Goal: Task Accomplishment & Management: Complete application form

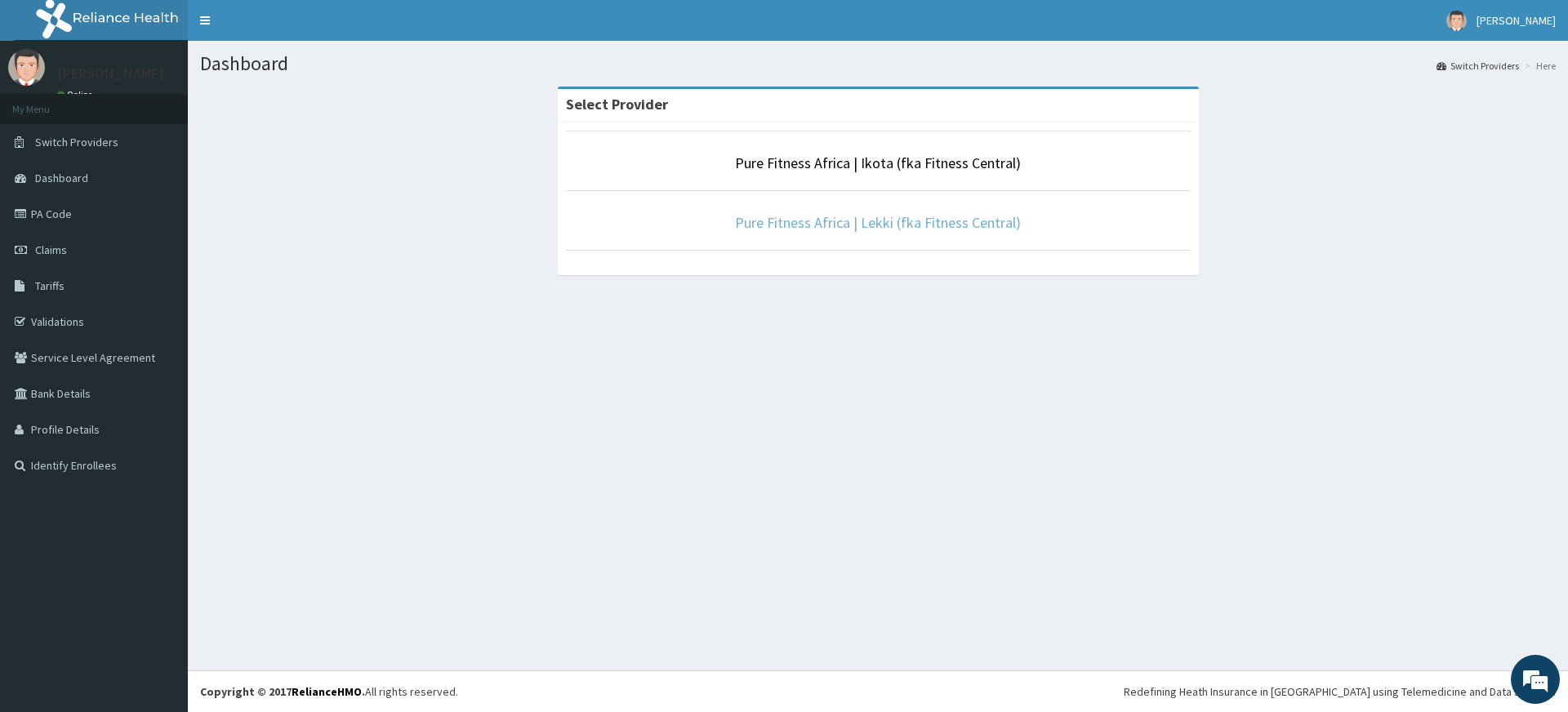
click at [859, 226] on link "Pure Fitness Africa | Lekki (fka Fitness Central)" at bounding box center [877, 222] width 286 height 19
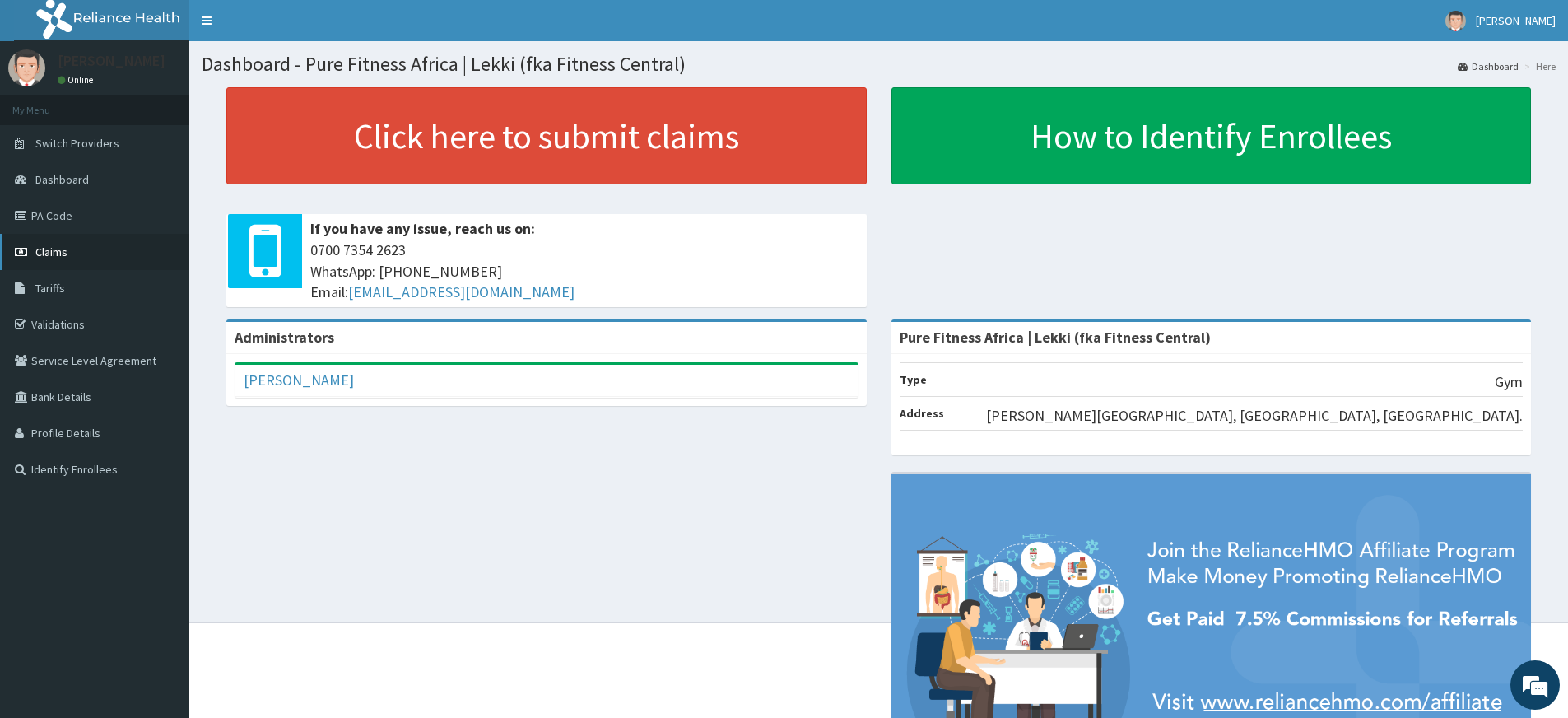
click at [49, 257] on span "Claims" at bounding box center [51, 251] width 32 height 15
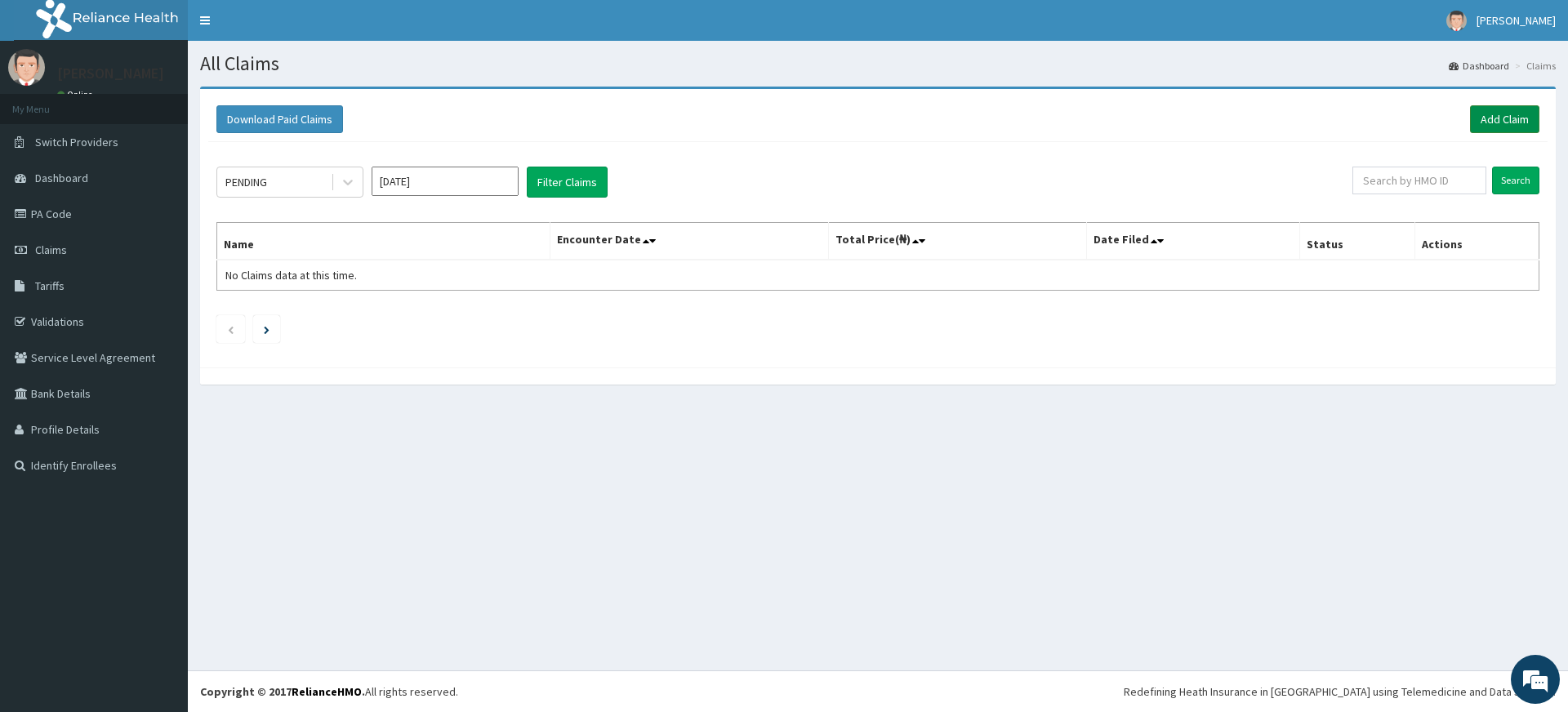
click at [1491, 116] on link "Add Claim" at bounding box center [1504, 119] width 70 height 27
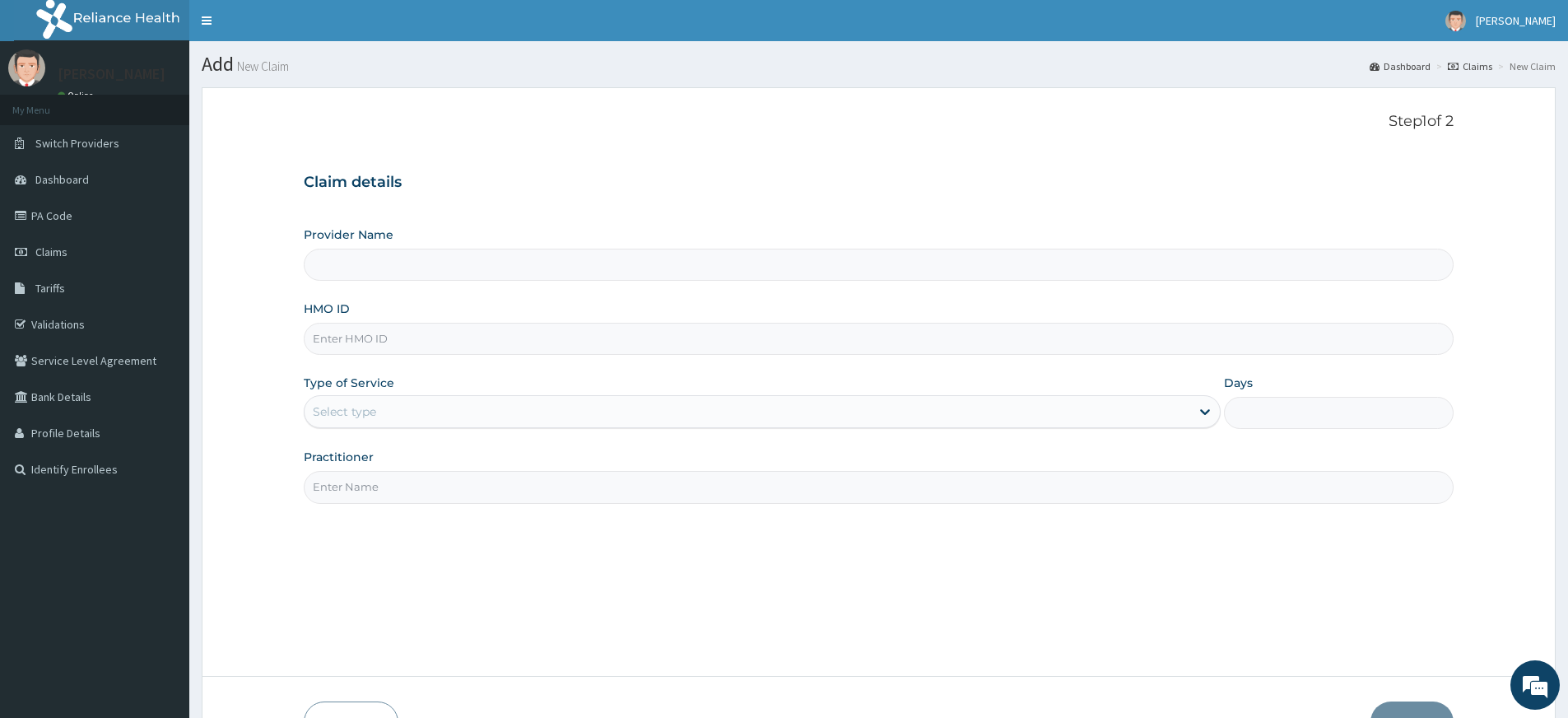
type input "Pure Fitness Africa | Lekki (fka Fitness Central)"
type input "1"
click at [399, 486] on input "Practitioner" at bounding box center [879, 487] width 1150 height 32
type input "pure fitness africa"
click at [423, 342] on input "HMO ID" at bounding box center [879, 339] width 1150 height 32
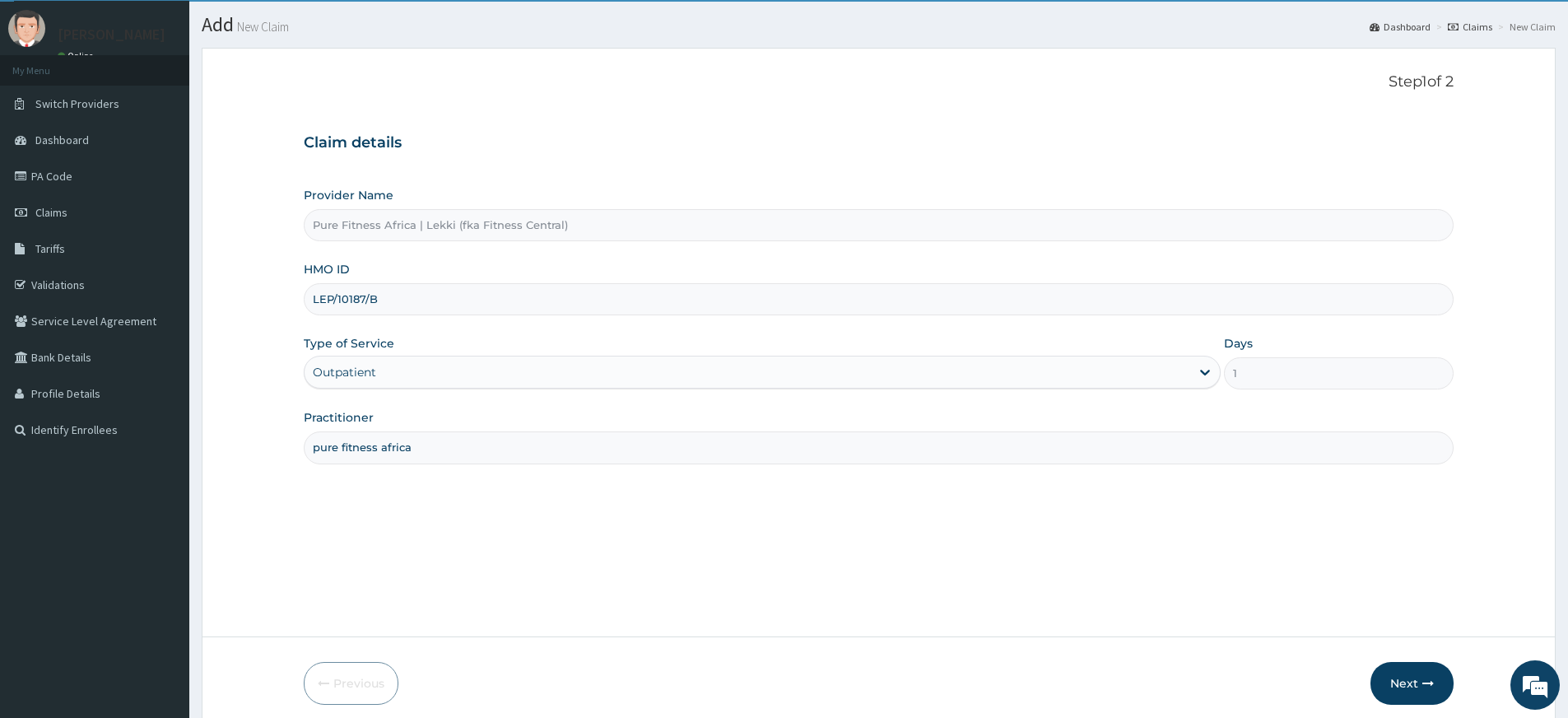
scroll to position [107, 0]
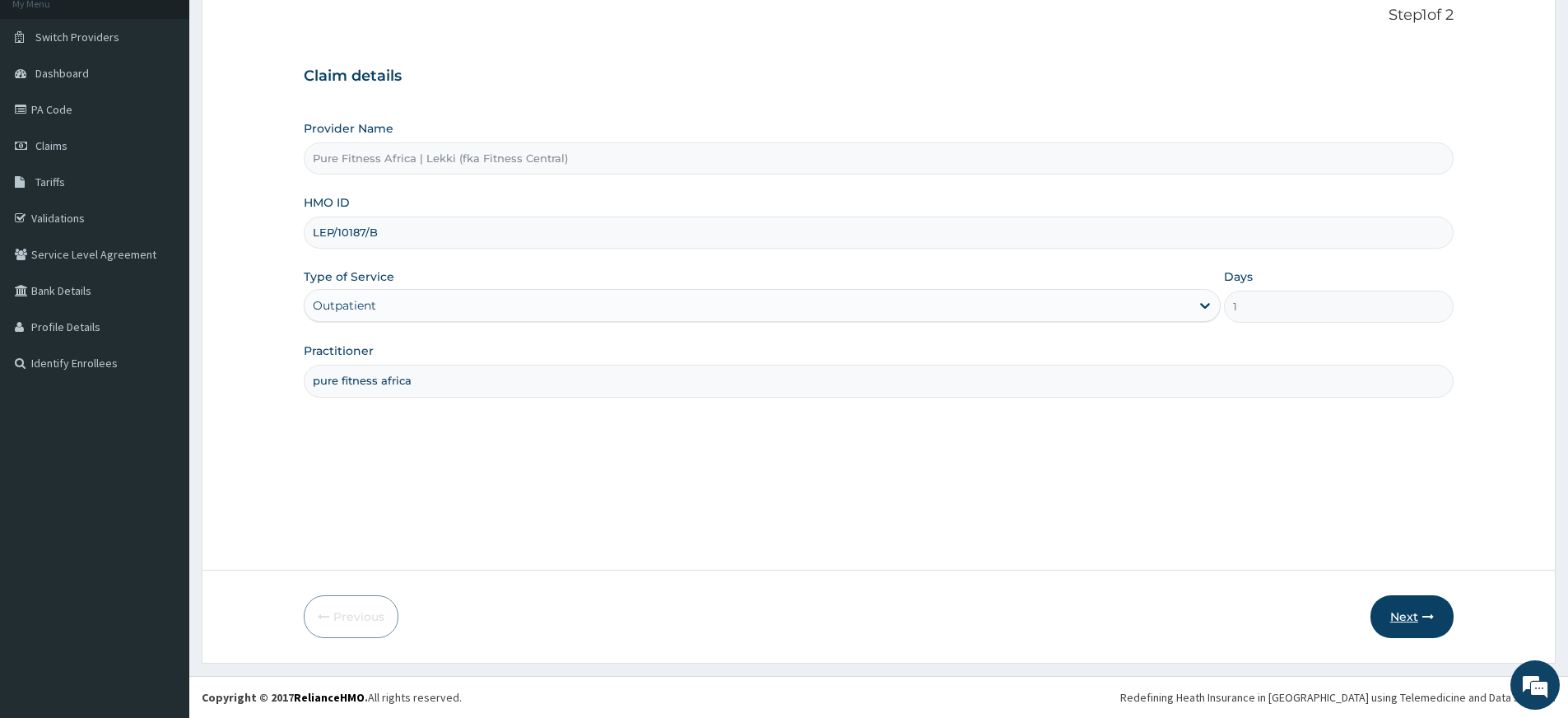
type input "LEP/10187/B"
click at [1397, 611] on button "Next" at bounding box center [1412, 616] width 83 height 42
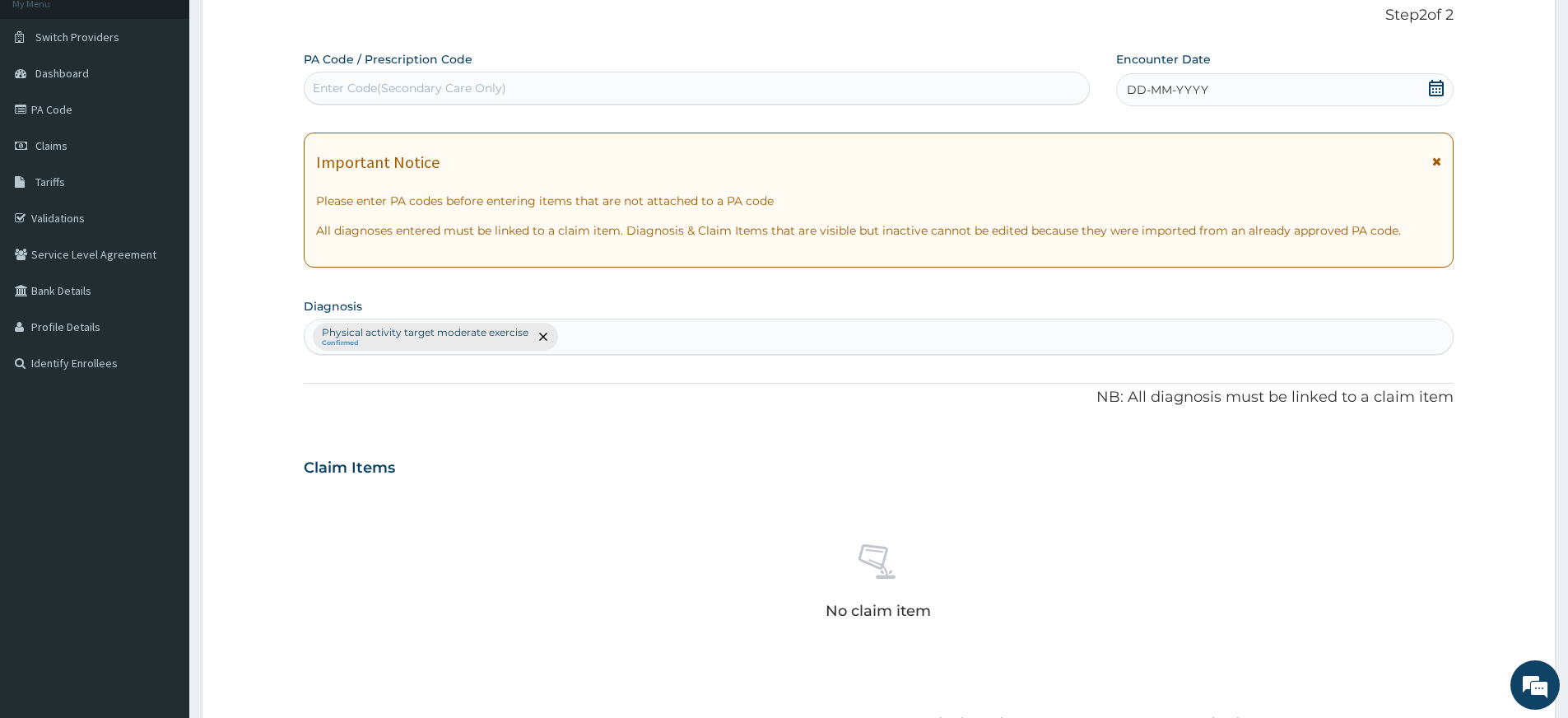
click at [1169, 94] on span "DD-MM-YYYY" at bounding box center [1168, 89] width 81 height 16
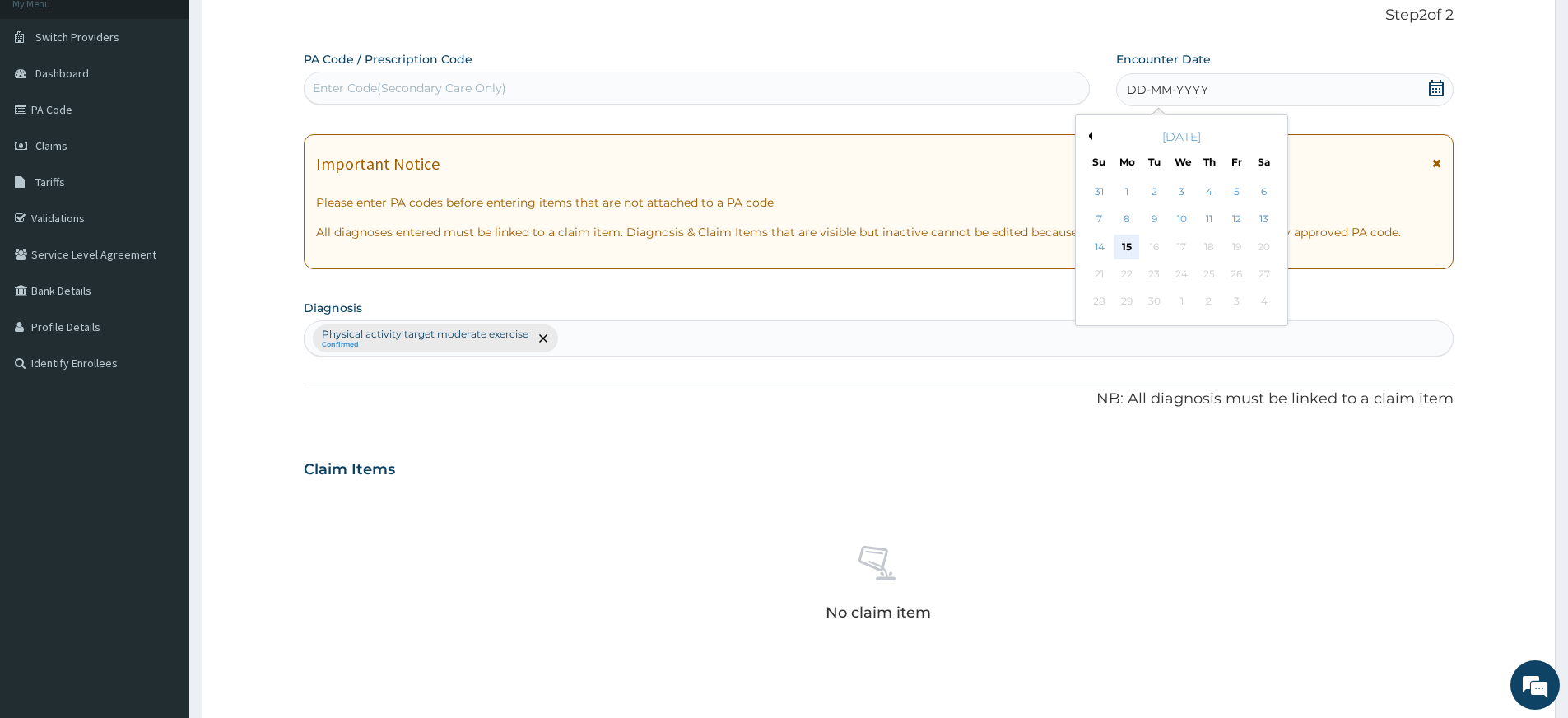
click at [1127, 248] on div "15" at bounding box center [1127, 247] width 25 height 25
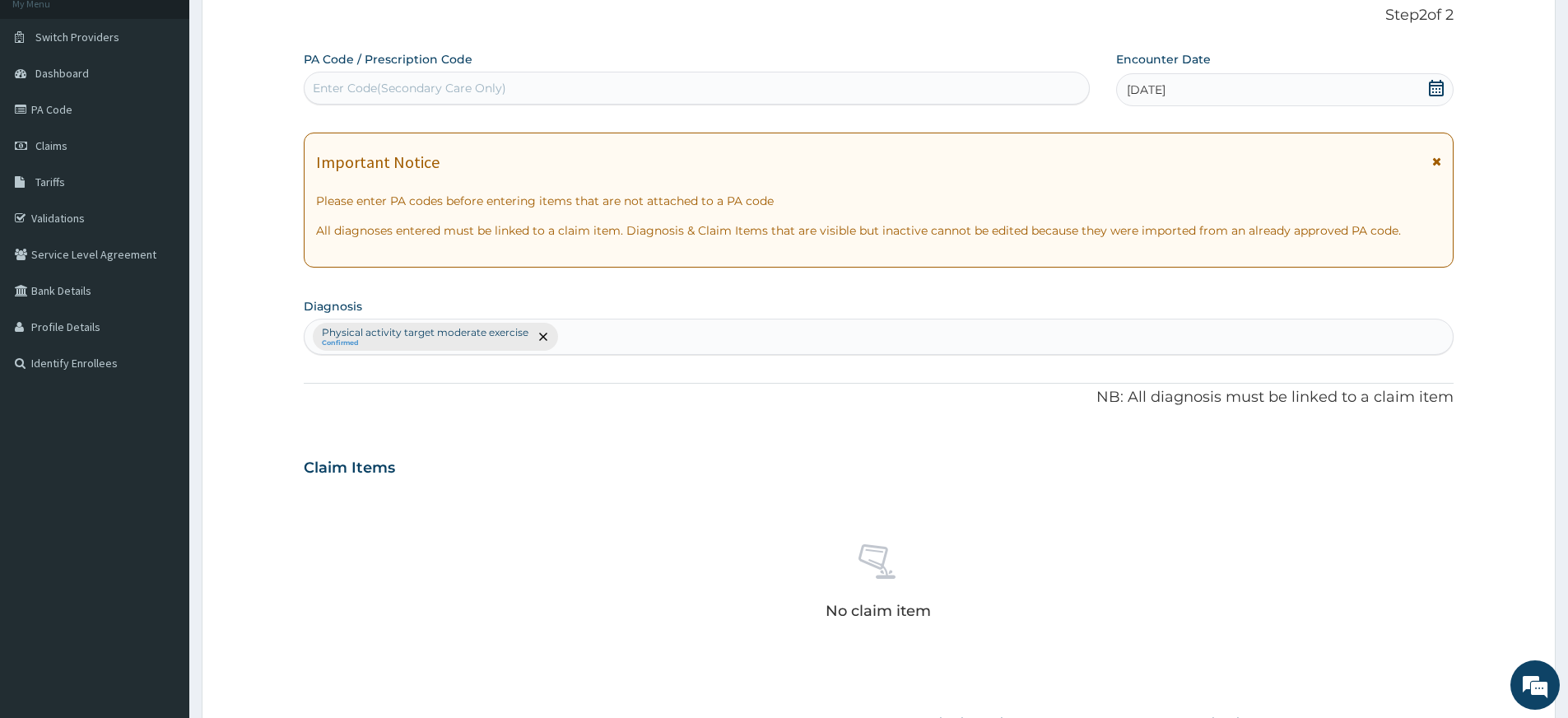
click at [736, 96] on div "Enter Code(Secondary Care Only)" at bounding box center [697, 87] width 785 height 26
type input "PA/40641F"
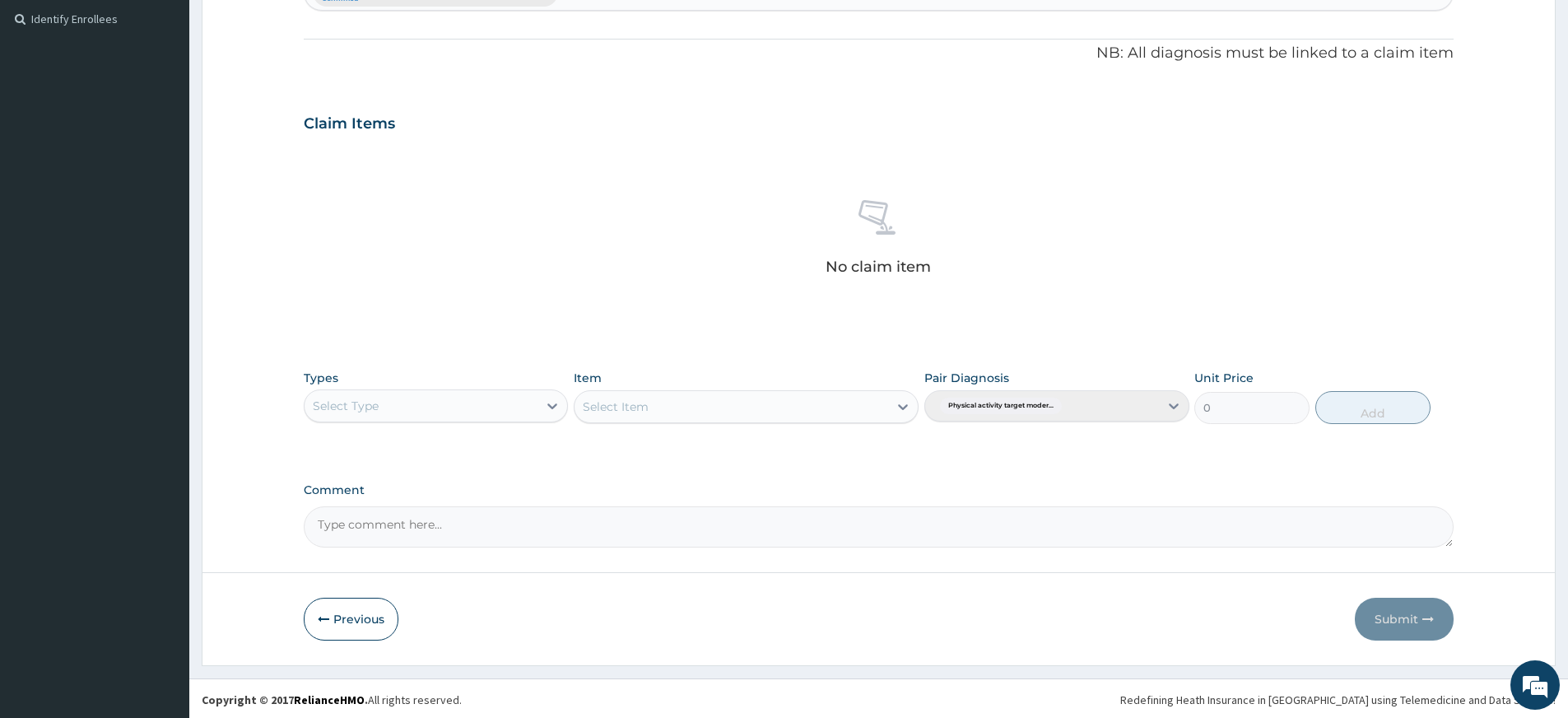
scroll to position [453, 0]
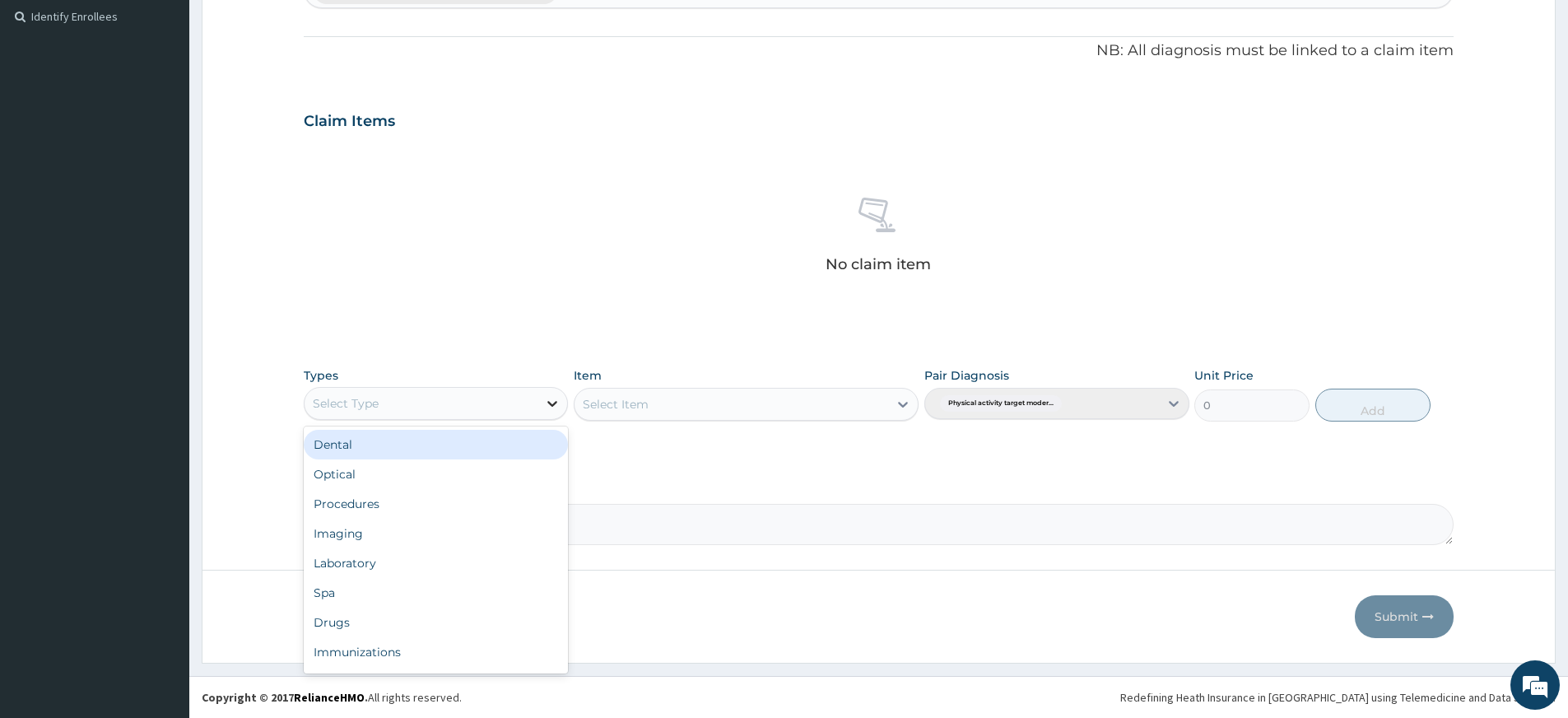
click at [544, 413] on div at bounding box center [553, 404] width 29 height 29
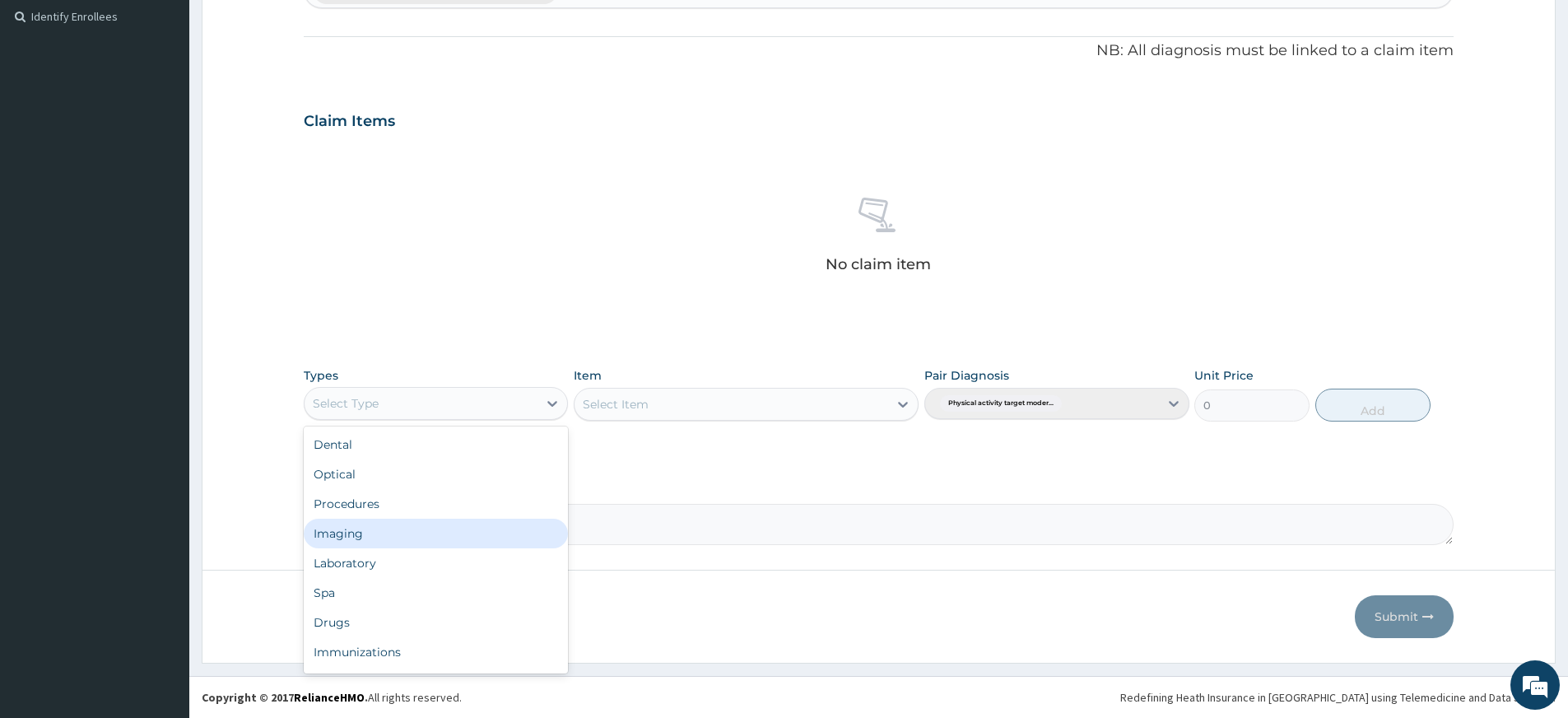
scroll to position [56, 0]
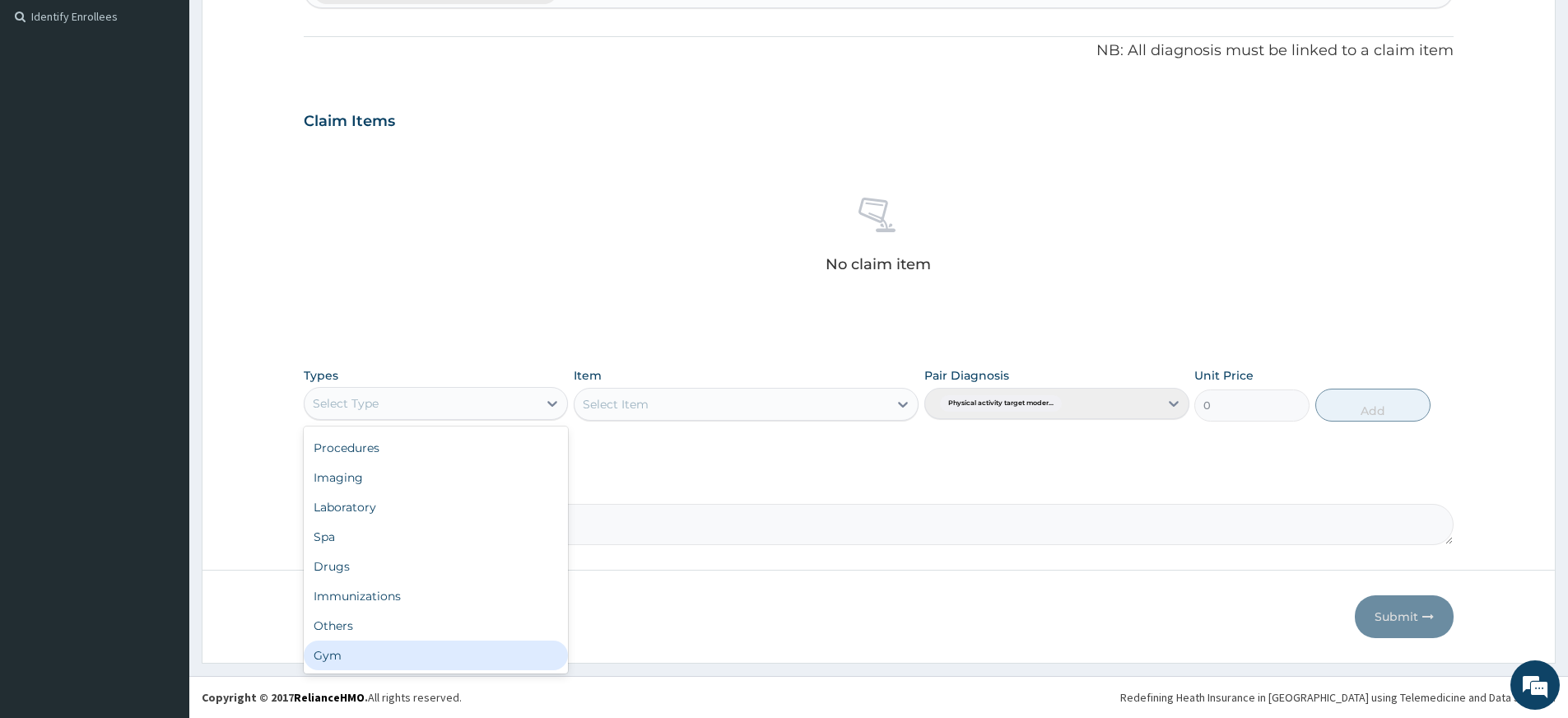
click at [417, 665] on div "Gym" at bounding box center [436, 655] width 264 height 29
click at [762, 404] on div "Select Item" at bounding box center [746, 404] width 345 height 33
click at [762, 404] on div "Select Item" at bounding box center [731, 404] width 314 height 26
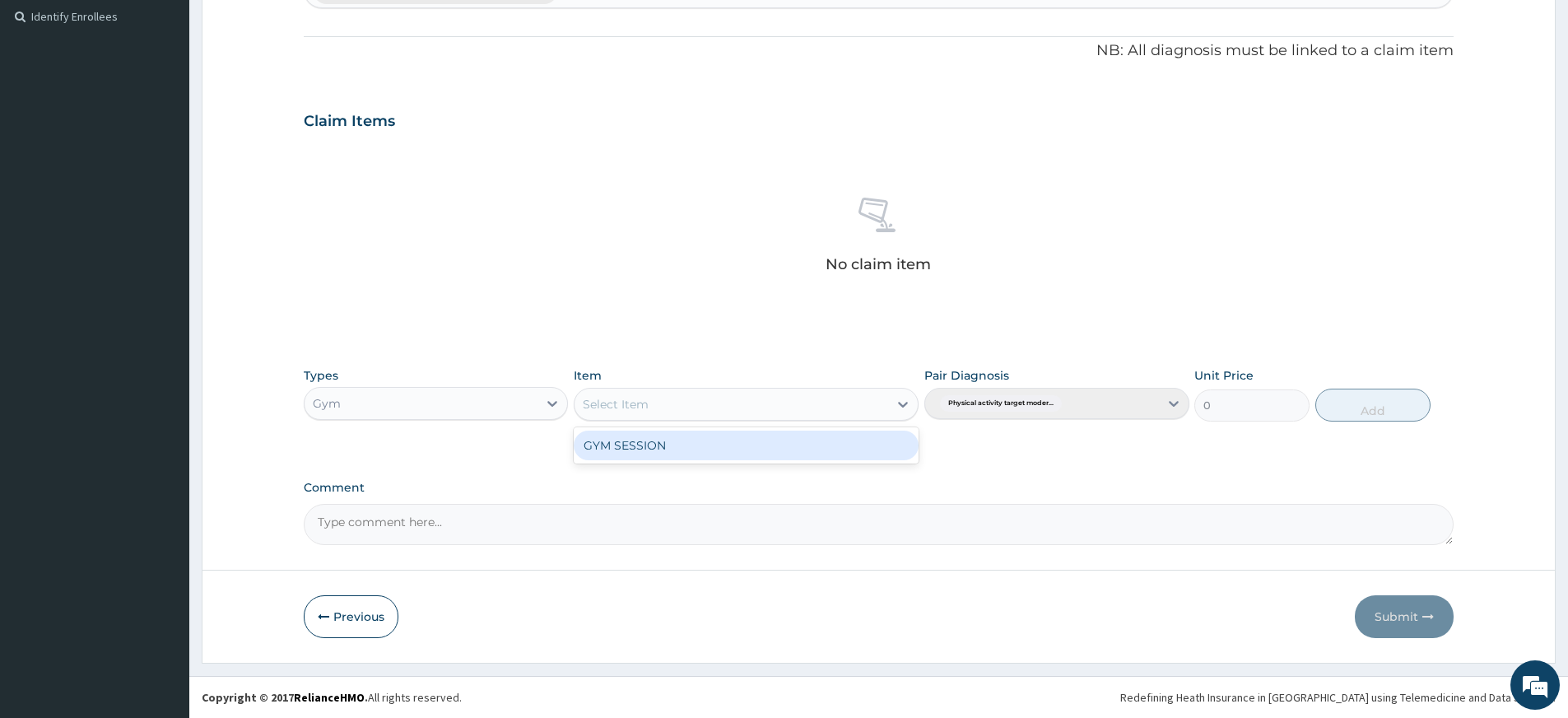
click at [746, 439] on div "GYM SESSION" at bounding box center [746, 445] width 345 height 29
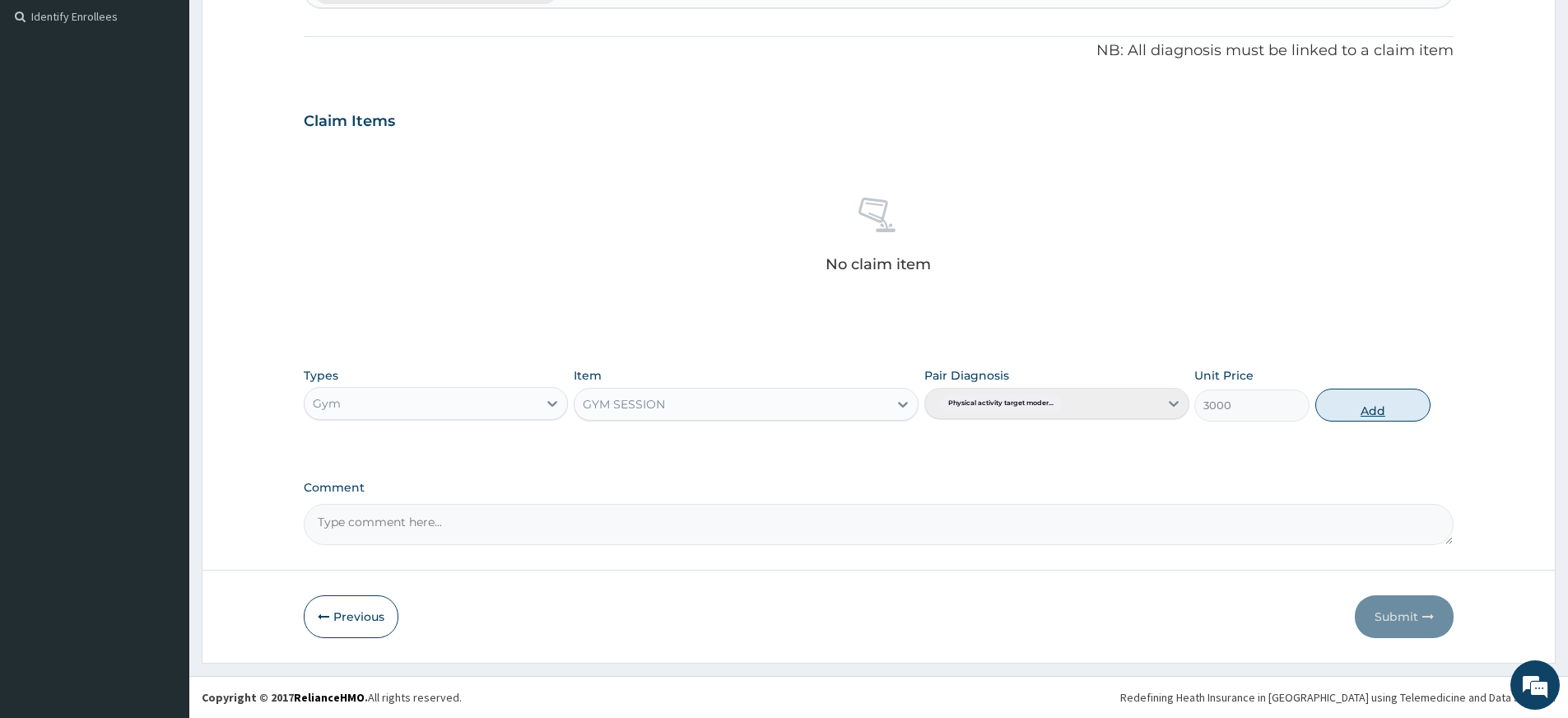
click at [1403, 409] on button "Add" at bounding box center [1373, 405] width 115 height 33
type input "0"
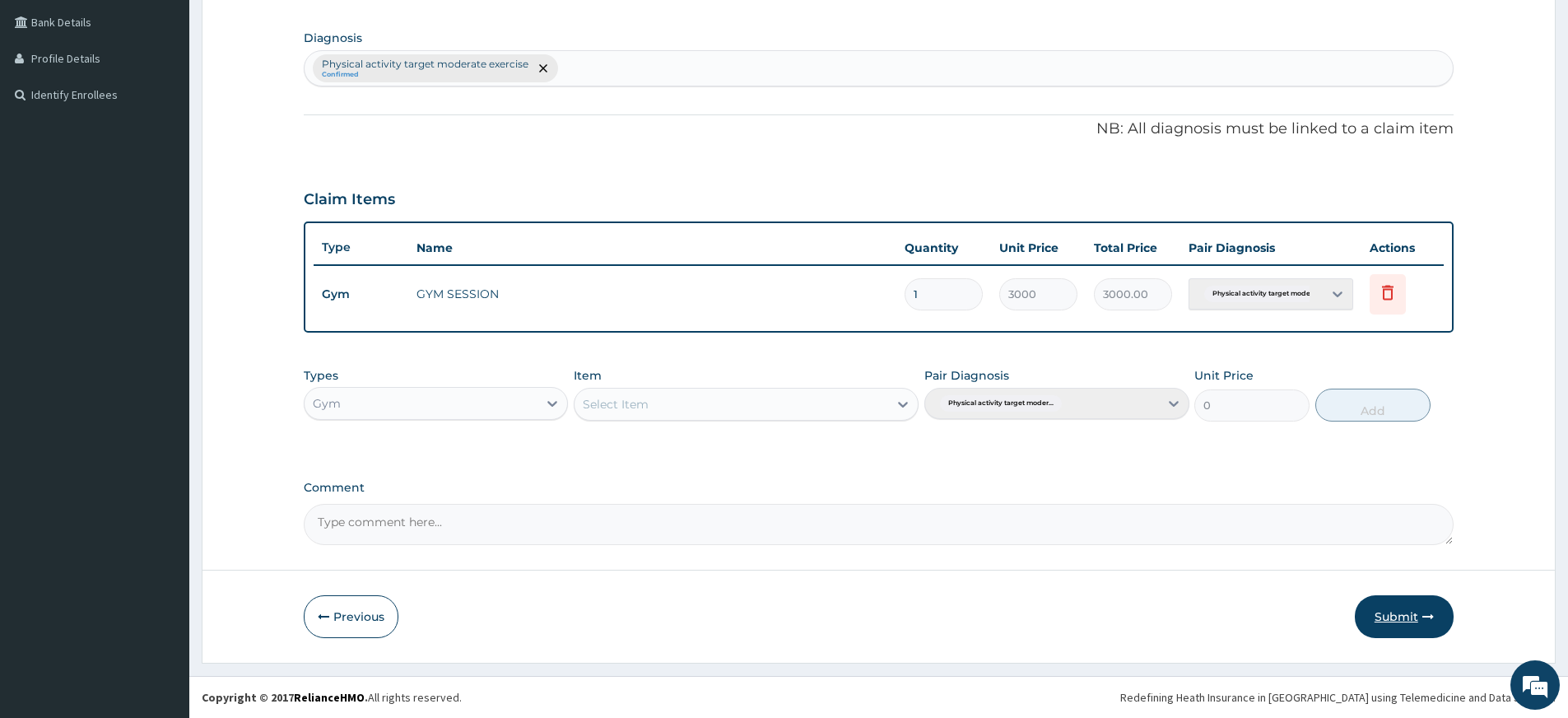
drag, startPoint x: 1397, startPoint y: 630, endPoint x: 1393, endPoint y: 622, distance: 8.9
click at [1400, 630] on button "Submit" at bounding box center [1404, 616] width 99 height 42
